Goal: Transaction & Acquisition: Book appointment/travel/reservation

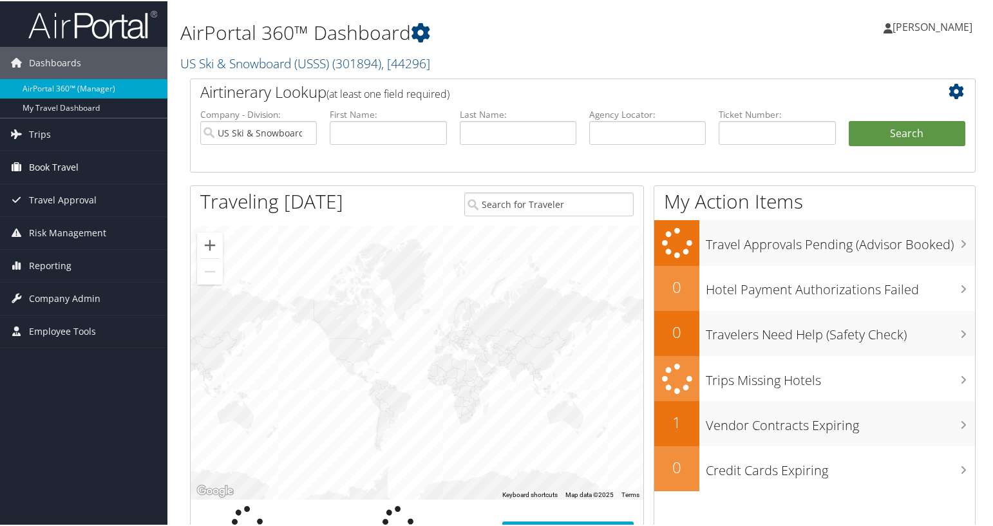
click at [75, 180] on span "Book Travel" at bounding box center [54, 166] width 50 height 32
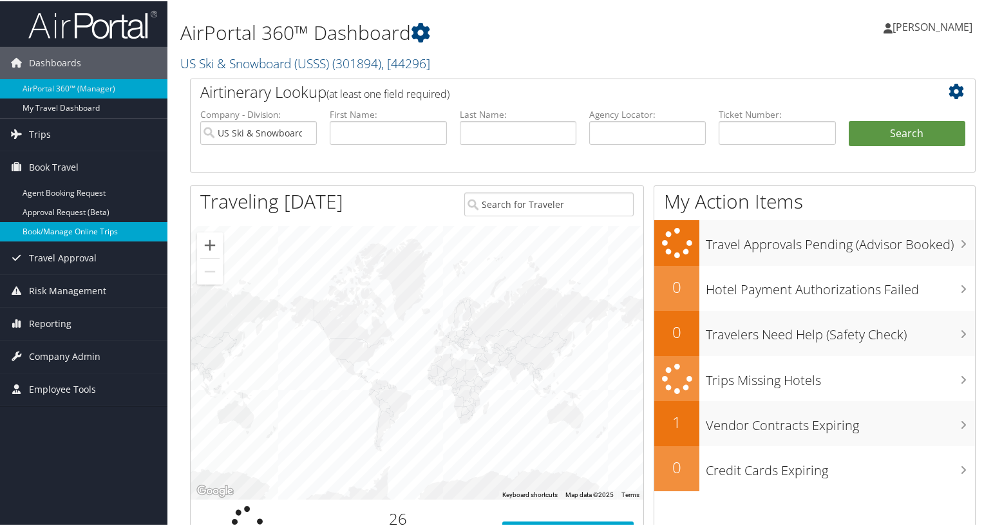
click at [86, 228] on link "Book/Manage Online Trips" at bounding box center [83, 230] width 167 height 19
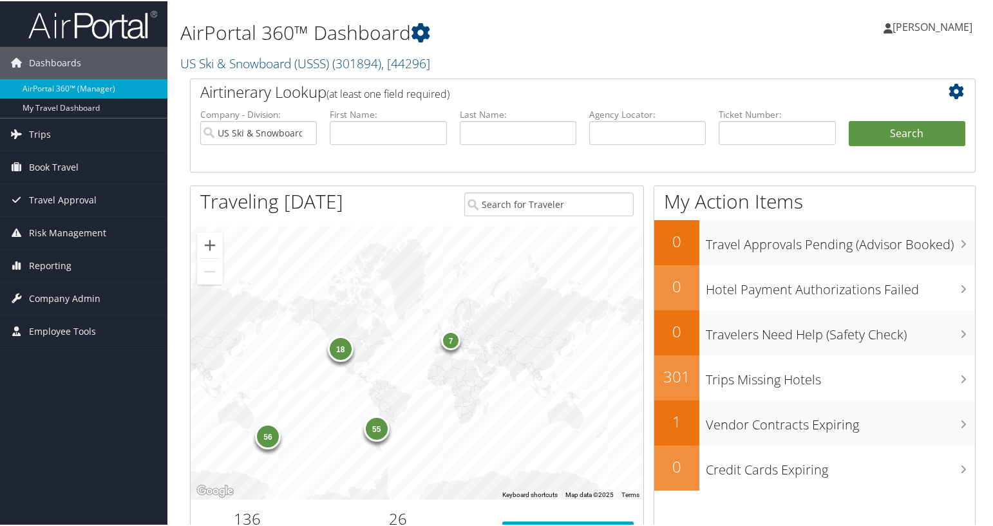
click at [313, 33] on h1 "AirPortal 360™ Dashboard" at bounding box center [448, 31] width 536 height 27
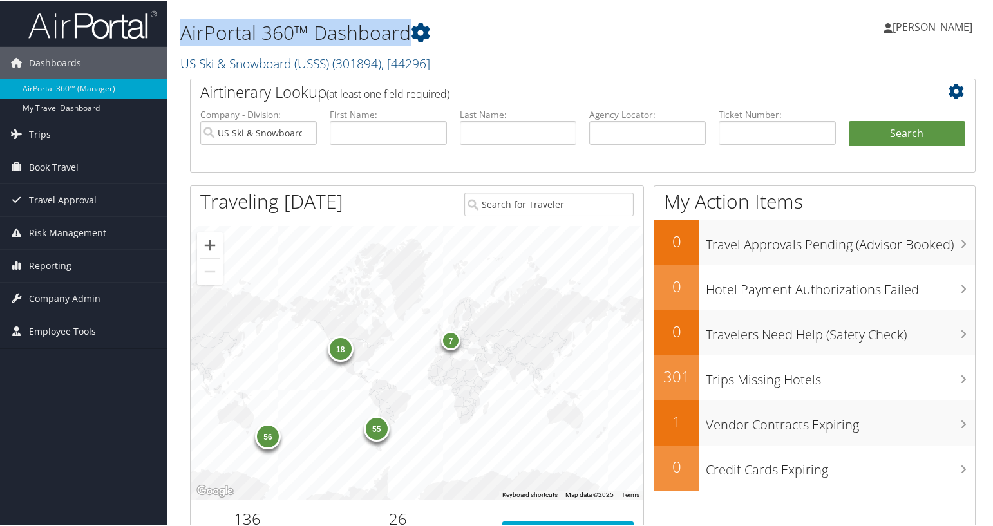
click at [313, 33] on h1 "AirPortal 360™ Dashboard" at bounding box center [448, 31] width 536 height 27
click at [338, 31] on h1 "AirPortal 360™ Dashboard" at bounding box center [448, 31] width 536 height 27
drag, startPoint x: 188, startPoint y: 35, endPoint x: 403, endPoint y: 36, distance: 214.5
click at [403, 36] on h1 "AirPortal 360™ Dashboard" at bounding box center [448, 31] width 536 height 27
click at [404, 36] on h1 "AirPortal 360™ Dashboard" at bounding box center [448, 31] width 536 height 27
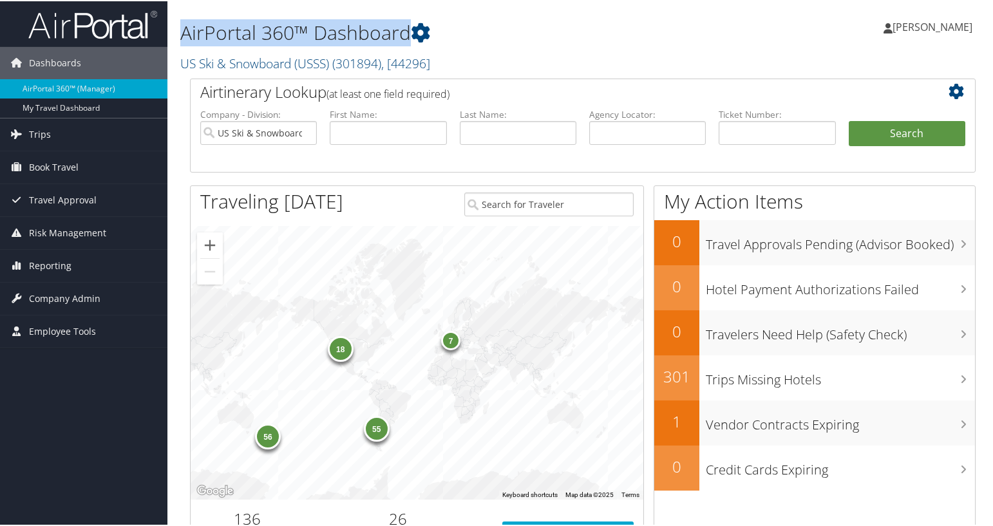
drag, startPoint x: 406, startPoint y: 37, endPoint x: 182, endPoint y: 35, distance: 223.5
click at [182, 35] on h1 "AirPortal 360™ Dashboard" at bounding box center [448, 31] width 536 height 27
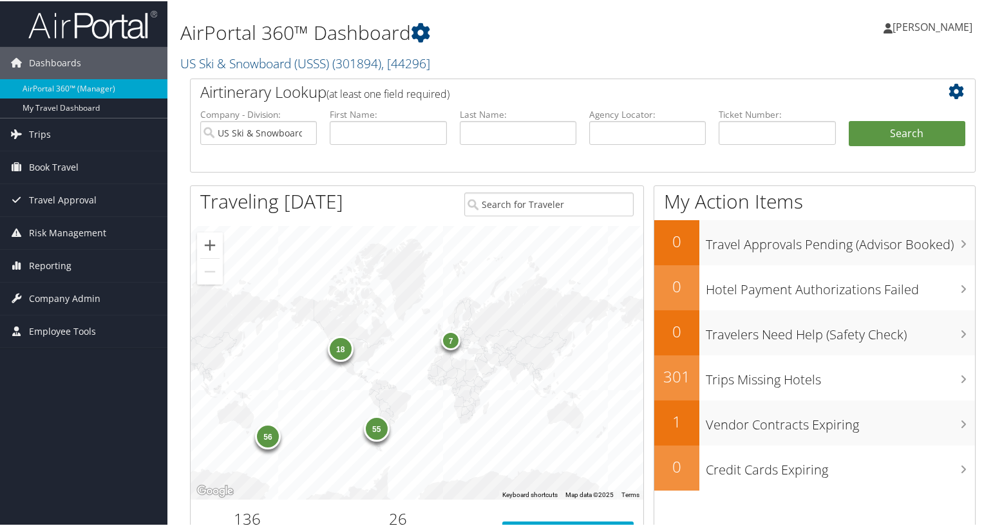
click at [661, 34] on h1 "AirPortal 360™ Dashboard" at bounding box center [448, 31] width 536 height 27
